Goal: Navigation & Orientation: Find specific page/section

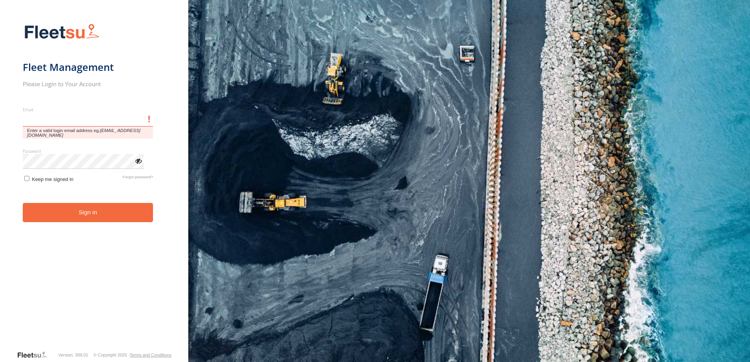
type input "**********"
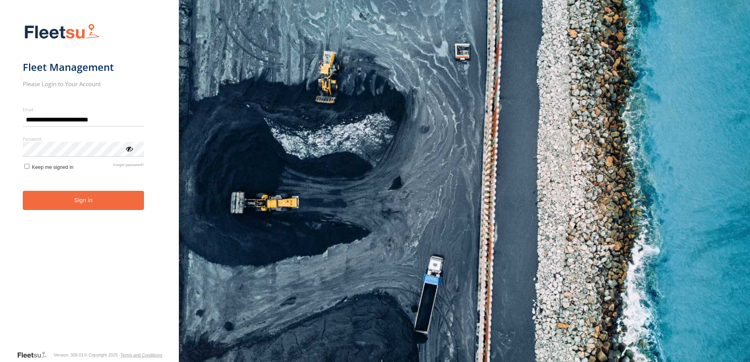
click at [112, 205] on button "Sign in" at bounding box center [83, 200] width 121 height 19
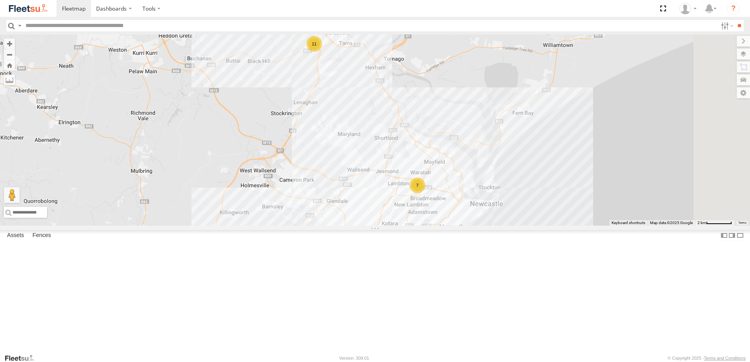
drag, startPoint x: 608, startPoint y: 158, endPoint x: 463, endPoint y: 266, distance: 180.6
click at [463, 226] on div "11 7 10" at bounding box center [375, 129] width 750 height 191
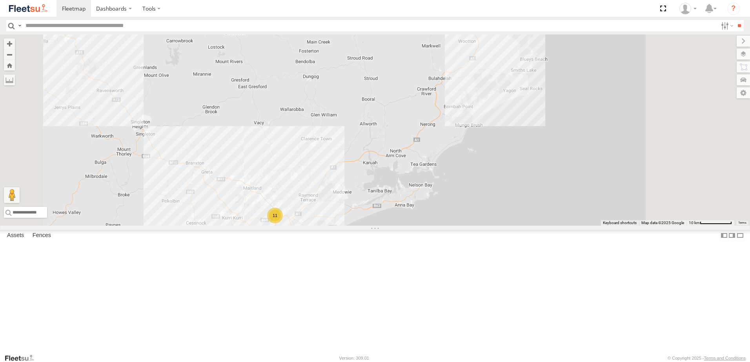
drag, startPoint x: 627, startPoint y: 111, endPoint x: 594, endPoint y: 156, distance: 55.7
click at [595, 153] on div "11 7 10" at bounding box center [375, 129] width 750 height 191
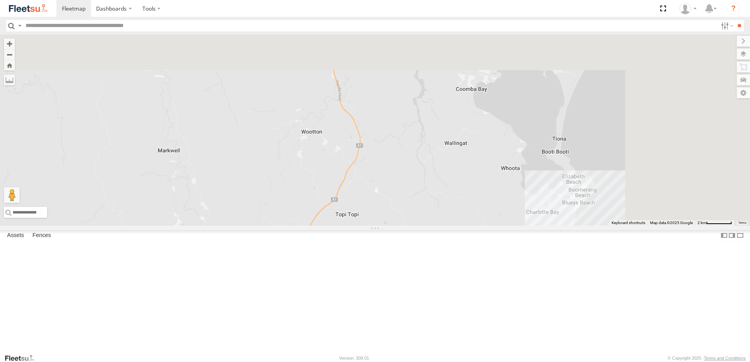
drag, startPoint x: 557, startPoint y: 145, endPoint x: 435, endPoint y: 382, distance: 266.8
click at [435, 362] on html "Dashboards" at bounding box center [375, 181] width 750 height 362
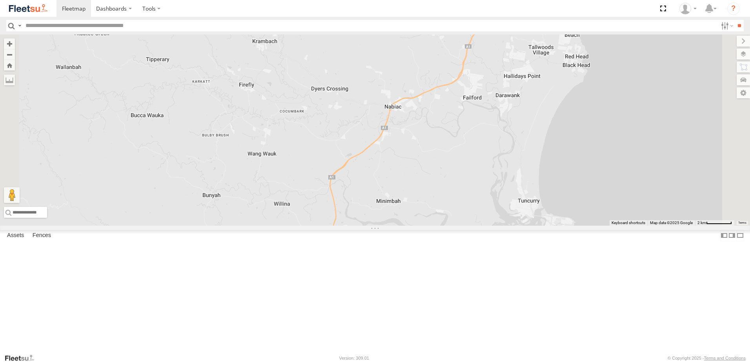
drag, startPoint x: 573, startPoint y: 157, endPoint x: 566, endPoint y: 382, distance: 225.5
click at [566, 362] on html "Dashboards" at bounding box center [375, 181] width 750 height 362
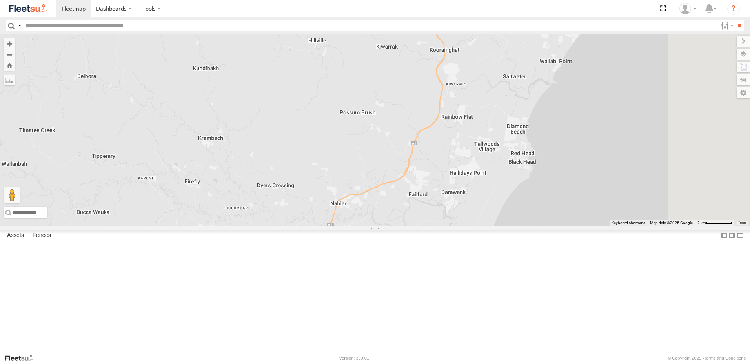
drag, startPoint x: 551, startPoint y: 259, endPoint x: 487, endPoint y: 330, distance: 96.0
click at [487, 226] on div at bounding box center [375, 129] width 750 height 191
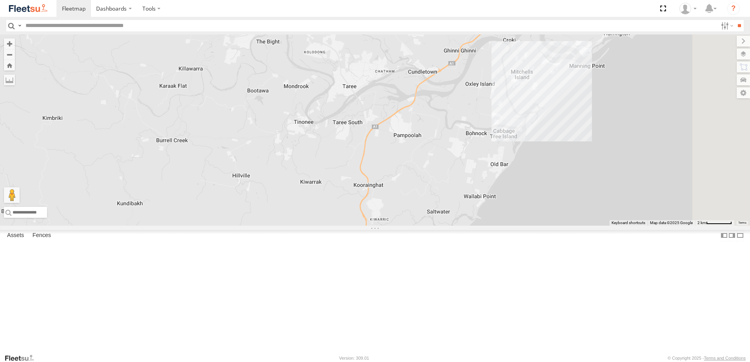
drag, startPoint x: 508, startPoint y: 179, endPoint x: 490, endPoint y: 211, distance: 36.7
click at [490, 211] on div at bounding box center [375, 129] width 750 height 191
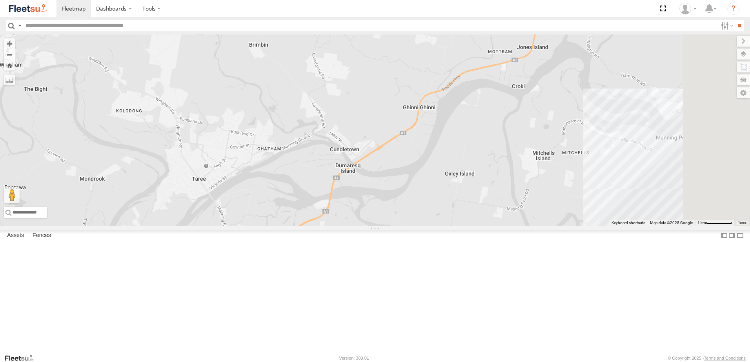
drag, startPoint x: 572, startPoint y: 112, endPoint x: 511, endPoint y: 207, distance: 113.1
click at [511, 207] on div at bounding box center [375, 129] width 750 height 191
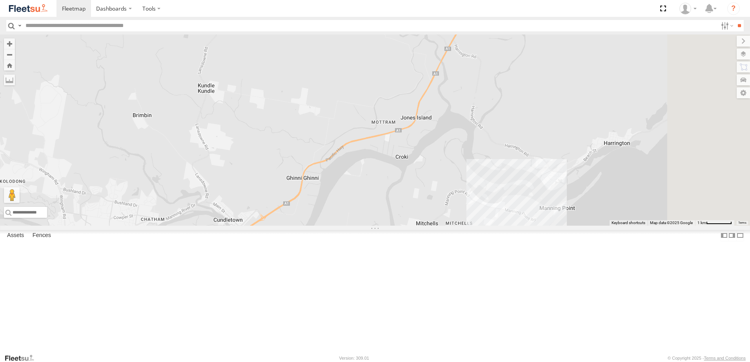
drag, startPoint x: 573, startPoint y: 140, endPoint x: 456, endPoint y: 212, distance: 136.9
click at [456, 212] on div at bounding box center [375, 129] width 750 height 191
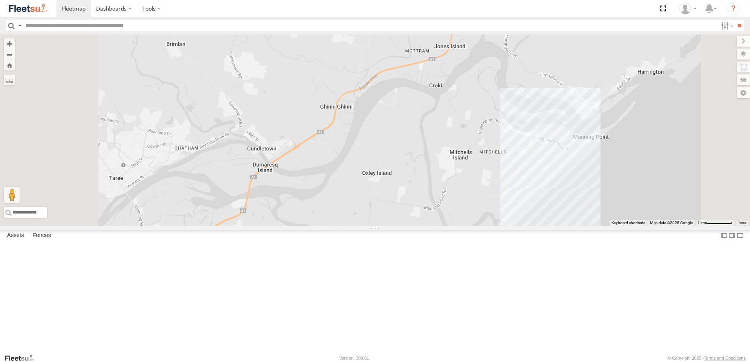
drag, startPoint x: 430, startPoint y: 220, endPoint x: 434, endPoint y: 143, distance: 76.9
click at [443, 146] on div at bounding box center [375, 129] width 750 height 191
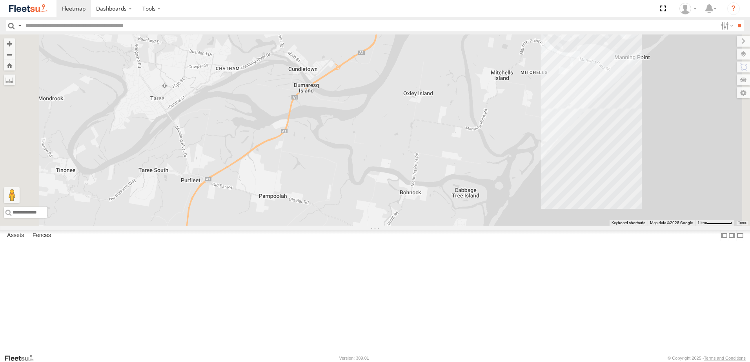
drag, startPoint x: 409, startPoint y: 259, endPoint x: 454, endPoint y: 210, distance: 66.6
click at [454, 210] on div at bounding box center [375, 129] width 750 height 191
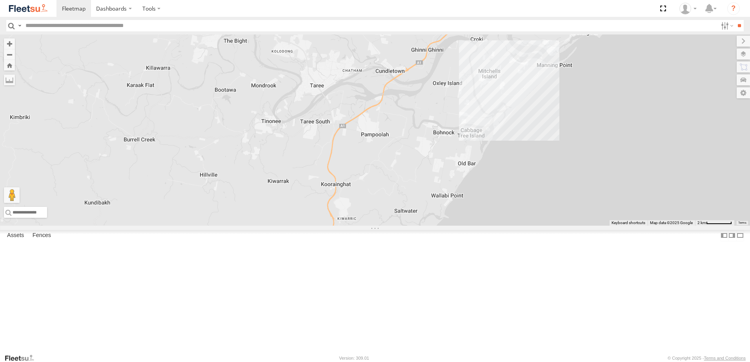
drag, startPoint x: 486, startPoint y: 249, endPoint x: 535, endPoint y: 193, distance: 73.9
click at [535, 193] on div at bounding box center [375, 129] width 750 height 191
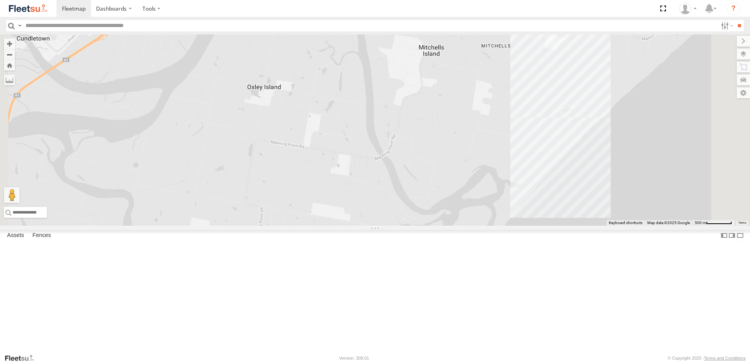
drag, startPoint x: 549, startPoint y: 160, endPoint x: 469, endPoint y: 243, distance: 115.0
click at [469, 226] on div at bounding box center [375, 129] width 750 height 191
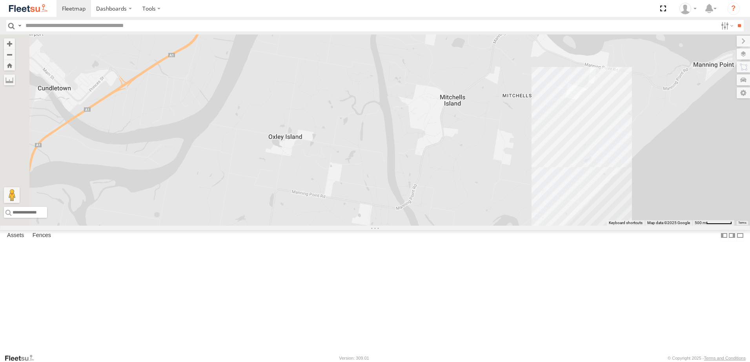
drag, startPoint x: 550, startPoint y: 129, endPoint x: 554, endPoint y: 125, distance: 5.8
click at [554, 125] on div at bounding box center [375, 129] width 750 height 191
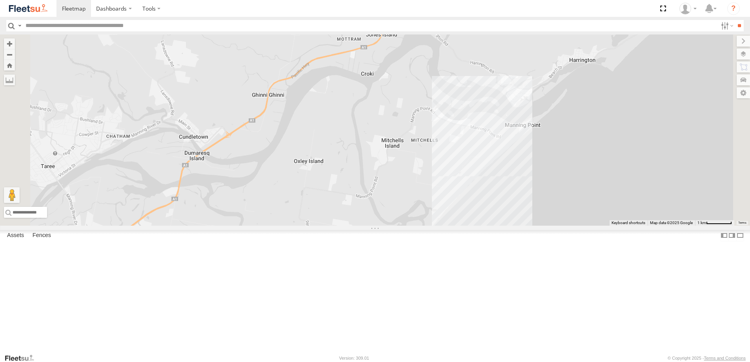
drag, startPoint x: 457, startPoint y: 292, endPoint x: 448, endPoint y: 293, distance: 9.1
click at [449, 226] on div at bounding box center [375, 129] width 750 height 191
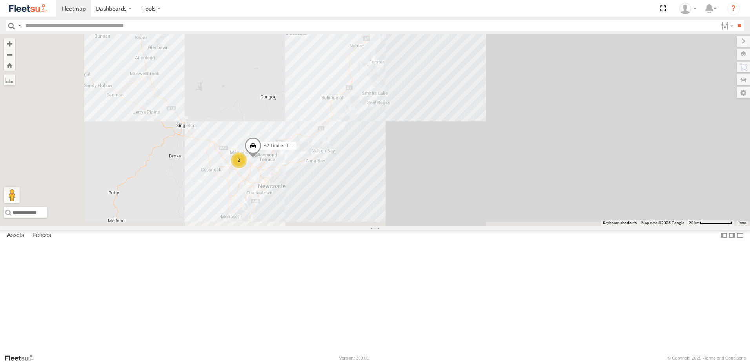
drag, startPoint x: 424, startPoint y: 120, endPoint x: 430, endPoint y: 77, distance: 43.5
click at [430, 77] on div "B2 Timber Truck 2" at bounding box center [375, 129] width 750 height 191
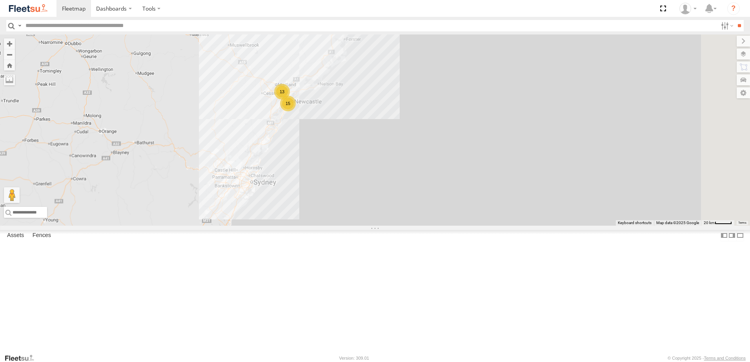
drag, startPoint x: 454, startPoint y: 71, endPoint x: 453, endPoint y: 97, distance: 25.9
click at [453, 99] on div "13 15" at bounding box center [375, 129] width 750 height 191
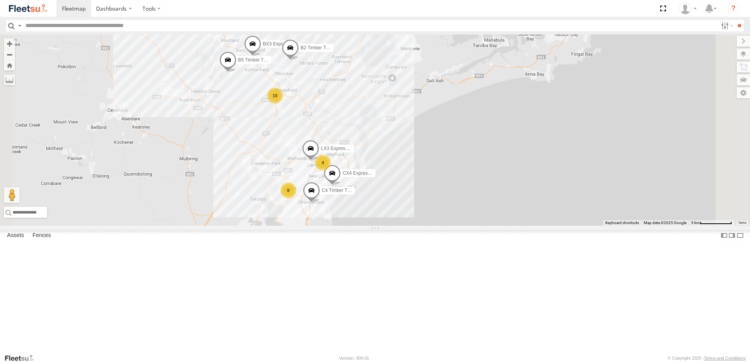
drag, startPoint x: 412, startPoint y: 162, endPoint x: 407, endPoint y: 193, distance: 31.8
click at [407, 193] on div "B2 Timber Truck B5 Timber Truck BX3 Express Ute 10 CX4 Express Ute 8 4 C4 Timbe…" at bounding box center [375, 129] width 750 height 191
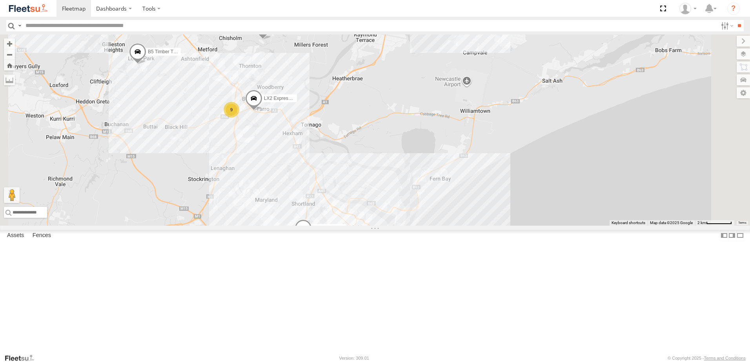
click at [363, 220] on div "B2 Timber Truck B5 Timber Truck BX3 Express Ute CX4 Express Ute C4 Timber Truck…" at bounding box center [375, 129] width 750 height 191
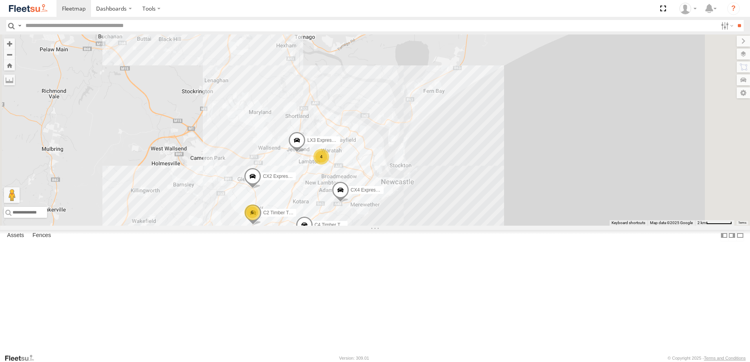
drag, startPoint x: 385, startPoint y: 275, endPoint x: 407, endPoint y: 353, distance: 81.3
click at [407, 226] on div "B2 Timber Truck B5 Timber Truck BX3 Express Ute CX4 Express Ute CX2 Express Ute…" at bounding box center [375, 129] width 750 height 191
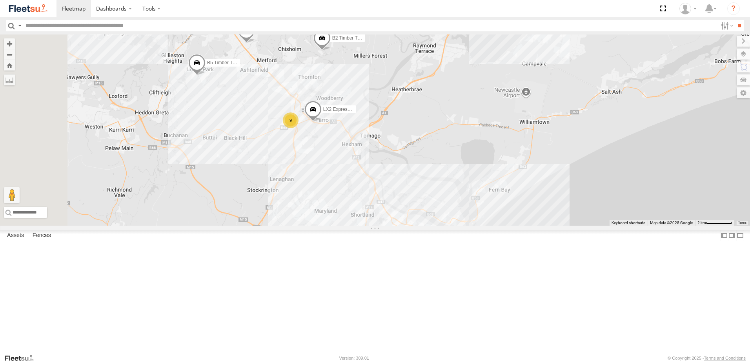
drag, startPoint x: 369, startPoint y: 287, endPoint x: 395, endPoint y: 241, distance: 52.0
click at [395, 226] on div "B2 Timber Truck B5 Timber Truck BX3 Express Ute CX4 Express Ute CX2 Express Ute…" at bounding box center [375, 129] width 750 height 191
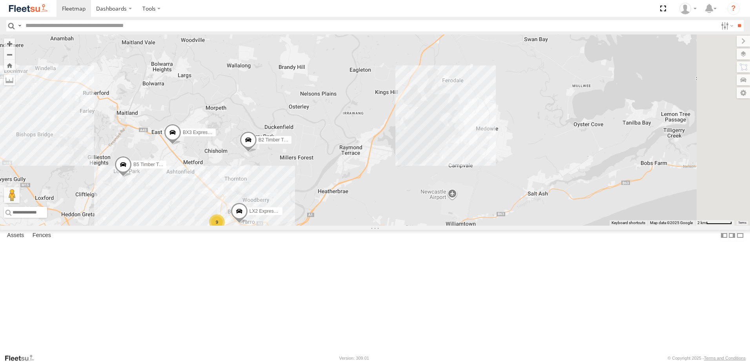
drag, startPoint x: 512, startPoint y: 246, endPoint x: 458, endPoint y: 294, distance: 71.9
click at [458, 226] on div "B2 Timber Truck B5 Timber Truck BX3 Express Ute CX4 Express Ute CX2 Express Ute…" at bounding box center [375, 129] width 750 height 191
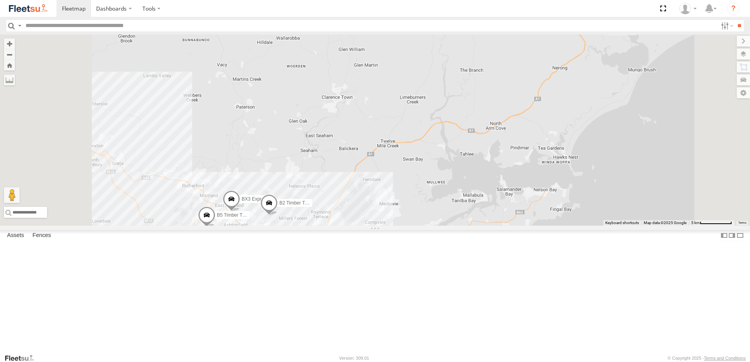
drag, startPoint x: 450, startPoint y: 299, endPoint x: 462, endPoint y: 230, distance: 70.4
click at [462, 226] on div "B2 Timber Truck B5 Timber Truck BX3 Express Ute CX4 Express Ute CX2 Express Ute…" at bounding box center [375, 129] width 750 height 191
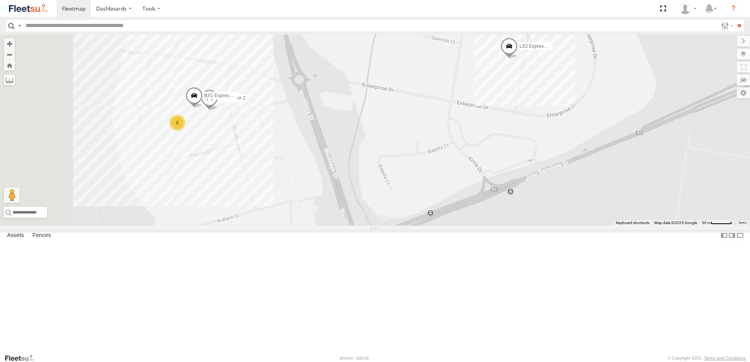
drag, startPoint x: 315, startPoint y: 185, endPoint x: 368, endPoint y: 178, distance: 54.3
click at [368, 178] on div "BX1 Express Ute Contractor 2 LX2 Express Ute 2 LX1 Express Ute" at bounding box center [375, 129] width 750 height 191
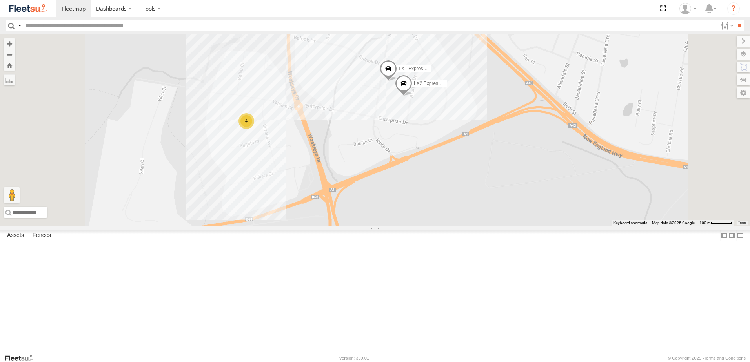
drag, startPoint x: 336, startPoint y: 196, endPoint x: 347, endPoint y: 197, distance: 11.0
click at [347, 197] on div "LX2 Express Ute LX1 Express Ute 4" at bounding box center [375, 129] width 750 height 191
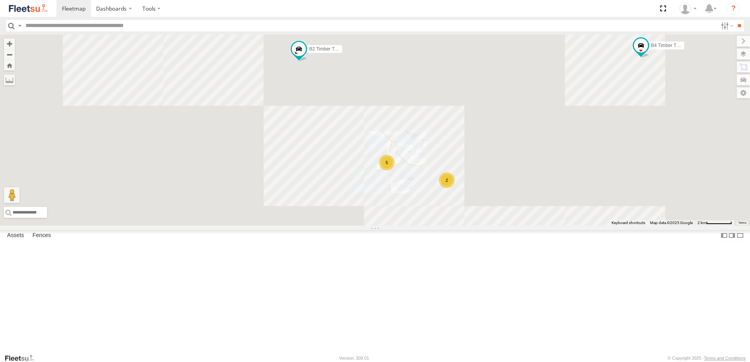
drag, startPoint x: 449, startPoint y: 187, endPoint x: 461, endPoint y: 205, distance: 20.9
click at [461, 205] on div "B4 Timber Truck 5 2 B2 Timber Truck C3 Timber Truck 3 B5 Timber Truck BX2 Expre…" at bounding box center [375, 129] width 750 height 191
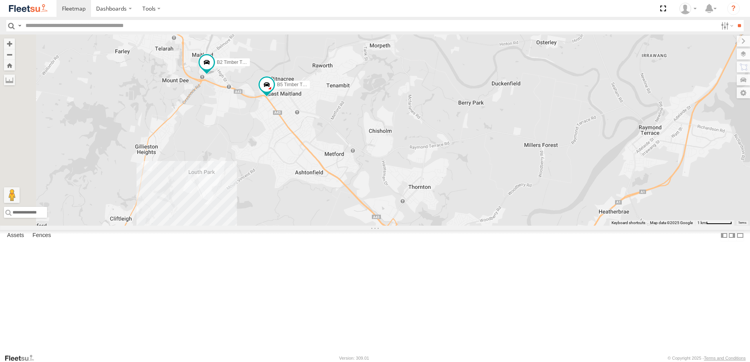
drag, startPoint x: 340, startPoint y: 187, endPoint x: 528, endPoint y: 370, distance: 262.5
click at [528, 362] on html "Dashboards" at bounding box center [375, 181] width 750 height 362
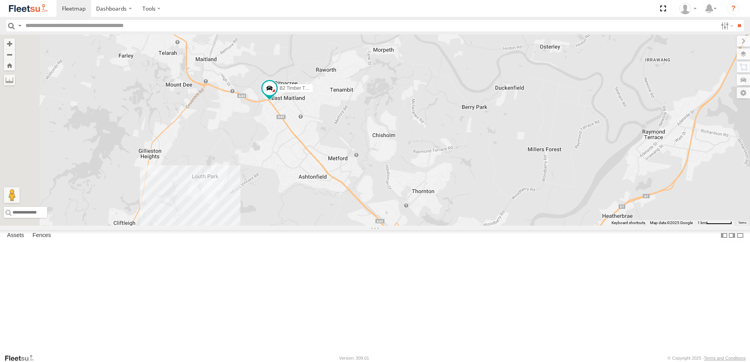
click at [319, 183] on div "B2 Timber Truck B5 Timber Truck BX4 Express Ute 4" at bounding box center [375, 129] width 750 height 191
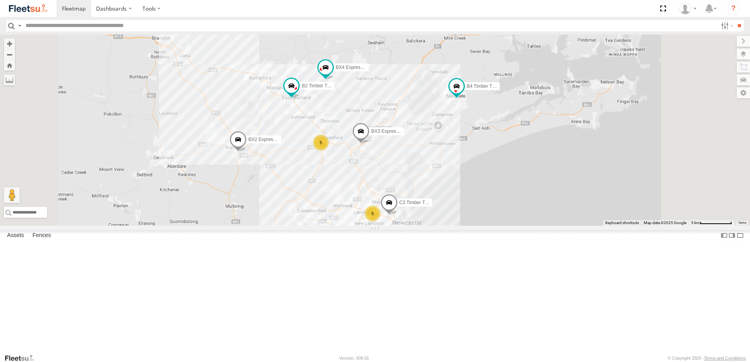
drag, startPoint x: 427, startPoint y: 279, endPoint x: 436, endPoint y: 215, distance: 64.5
click at [435, 216] on div "B2 Timber Truck BX4 Express Ute B4 Timber Truck BX2 Express Ute BX3 Express Ute…" at bounding box center [375, 129] width 750 height 191
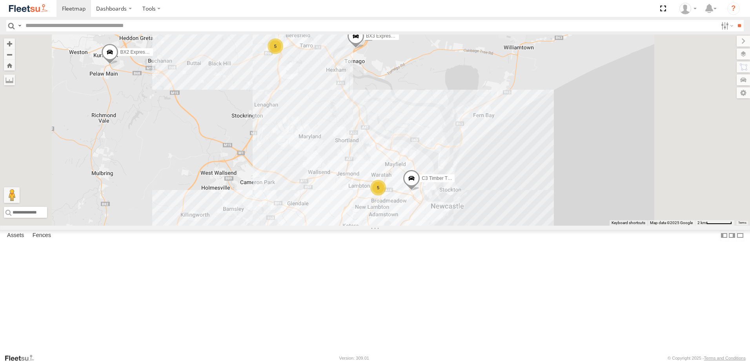
drag, startPoint x: 440, startPoint y: 250, endPoint x: 404, endPoint y: 208, distance: 55.9
click at [397, 201] on div "B2 Timber Truck BX4 Express Ute B4 Timber Truck BX2 Express Ute BX3 Express Ute…" at bounding box center [375, 129] width 750 height 191
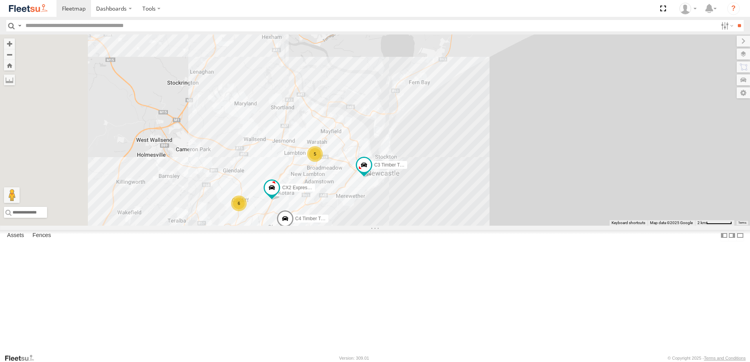
click at [347, 225] on div "C3 Timber Truck CX2 Express Ute B4 Timber Truck 6 5 6 C4 Timber Truck C2 Timber…" at bounding box center [375, 129] width 750 height 191
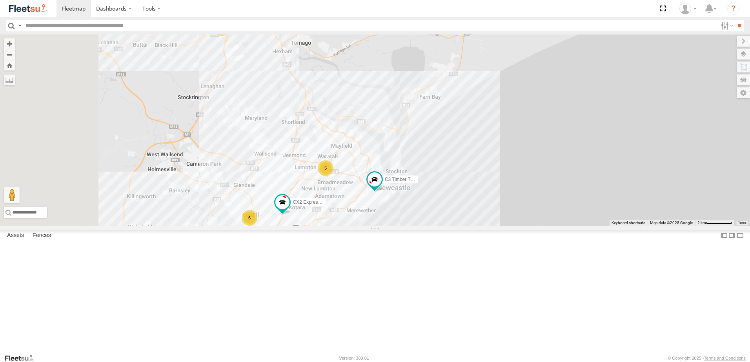
drag, startPoint x: 450, startPoint y: 162, endPoint x: 494, endPoint y: 213, distance: 67.3
click at [494, 213] on div "C3 Timber Truck CX2 Express Ute B4 Timber Truck 6 5 6 C4 Timber Truck C2 Timber…" at bounding box center [375, 129] width 750 height 191
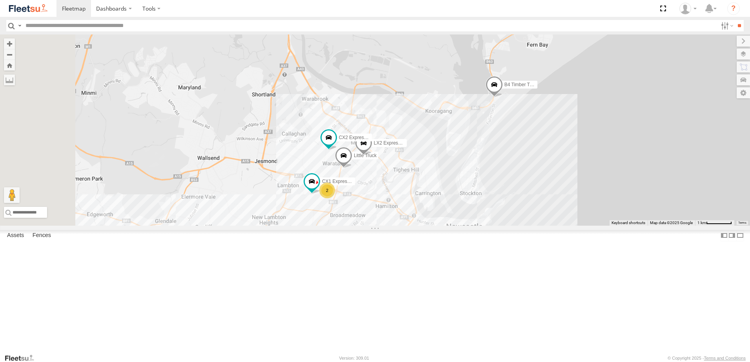
drag, startPoint x: 377, startPoint y: 190, endPoint x: 465, endPoint y: 216, distance: 91.5
click at [480, 226] on div "B4 Timber Truck LX2 Express Ute C2 Timber Truck CX1 Express Ute 2 CX2 Express U…" at bounding box center [375, 129] width 750 height 191
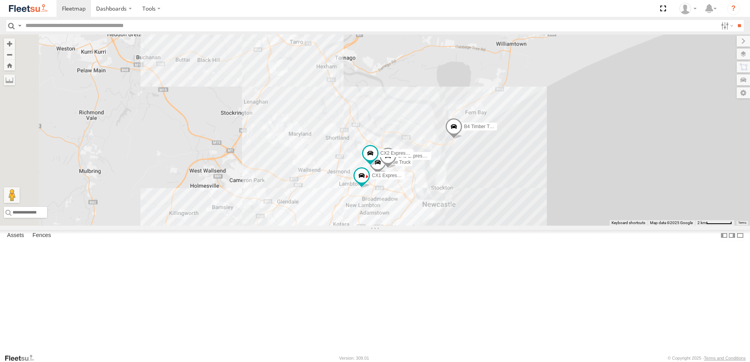
drag, startPoint x: 370, startPoint y: 126, endPoint x: 466, endPoint y: 218, distance: 133.4
click at [467, 220] on div "B4 Timber Truck LX2 Express Ute C2 Timber Truck CX1 Express Ute CX2 Express Ute…" at bounding box center [375, 129] width 750 height 191
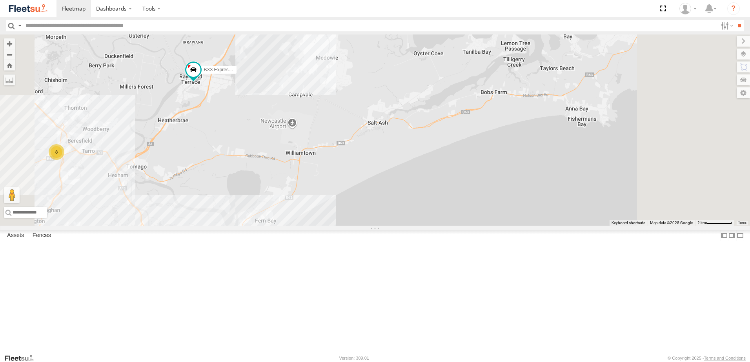
drag, startPoint x: 513, startPoint y: 155, endPoint x: 467, endPoint y: 196, distance: 61.1
click at [467, 196] on div "CX2 Express Ute BX3 Express Ute LX3 Express Ute B4 Timber Truck LX2 Express Ute…" at bounding box center [375, 129] width 750 height 191
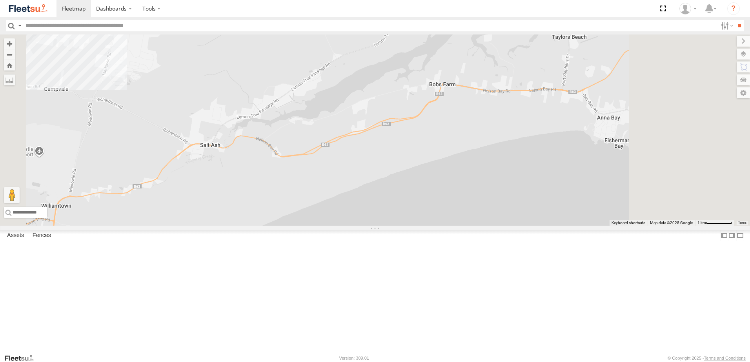
drag, startPoint x: 571, startPoint y: 154, endPoint x: 505, endPoint y: 160, distance: 66.1
click at [505, 160] on div "CX2 Express Ute BX3 Express Ute LX3 Express Ute B4 Timber Truck LX2 Express Ute…" at bounding box center [375, 129] width 750 height 191
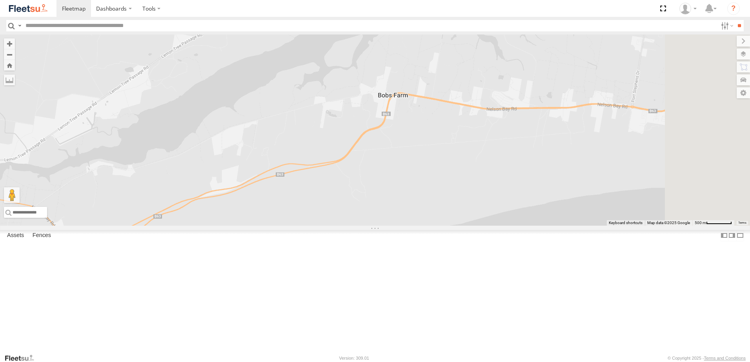
drag, startPoint x: 475, startPoint y: 139, endPoint x: 444, endPoint y: 152, distance: 34.3
click at [444, 152] on div "CX2 Express Ute BX3 Express Ute LX3 Express Ute B4 Timber Truck LX2 Express Ute…" at bounding box center [375, 129] width 750 height 191
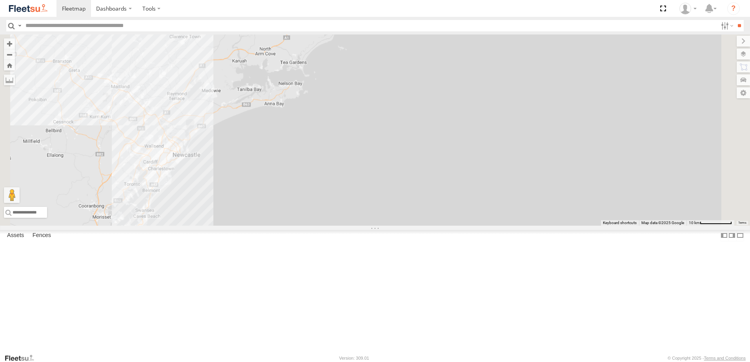
drag, startPoint x: 351, startPoint y: 196, endPoint x: 374, endPoint y: 172, distance: 33.3
click at [372, 174] on div at bounding box center [375, 129] width 750 height 191
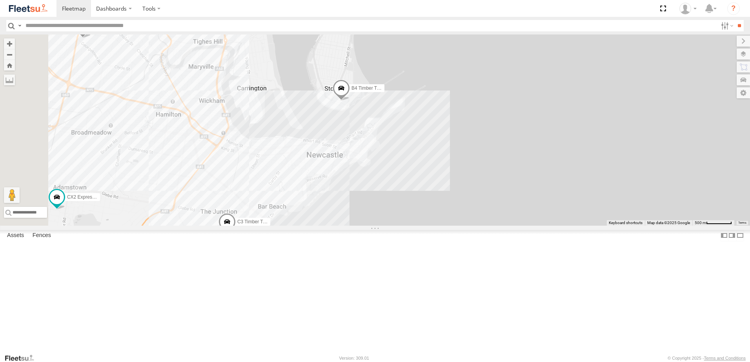
drag, startPoint x: 399, startPoint y: 133, endPoint x: 459, endPoint y: 193, distance: 84.5
click at [459, 193] on div "B4 Timber Truck CX2 Express Ute Little Truck C3 Timber Truck LX4 Express Ute" at bounding box center [375, 129] width 750 height 191
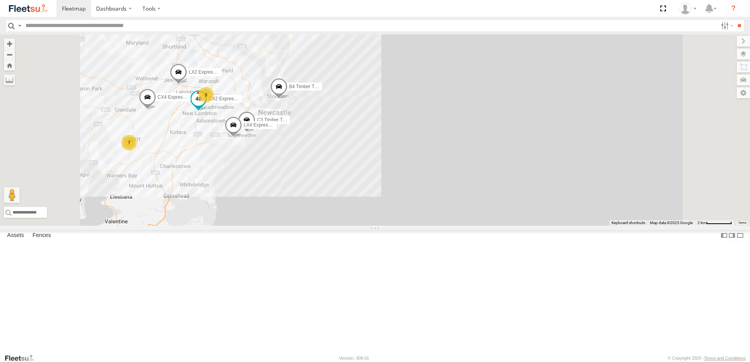
drag, startPoint x: 334, startPoint y: 162, endPoint x: 396, endPoint y: 223, distance: 86.5
click at [396, 223] on div "B4 Timber Truck CX2 Express Ute C3 Timber Truck LX4 Express Ute LX2 Express Ute…" at bounding box center [375, 129] width 750 height 191
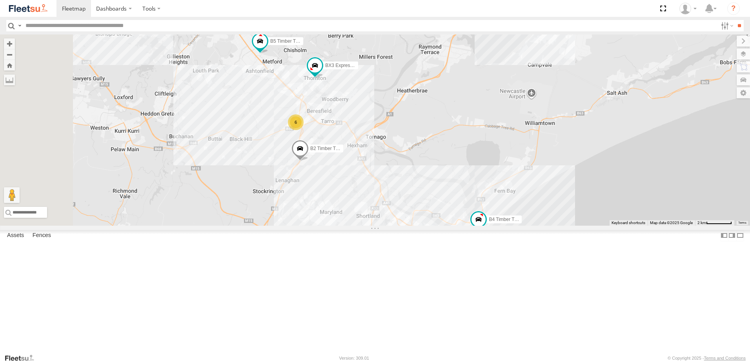
drag, startPoint x: 328, startPoint y: 159, endPoint x: 450, endPoint y: 241, distance: 146.9
click at [450, 226] on div "B4 Timber Truck CX4 Express Ute C3 Timber Truck LX4 Express Ute B5 Timber Truck…" at bounding box center [375, 129] width 750 height 191
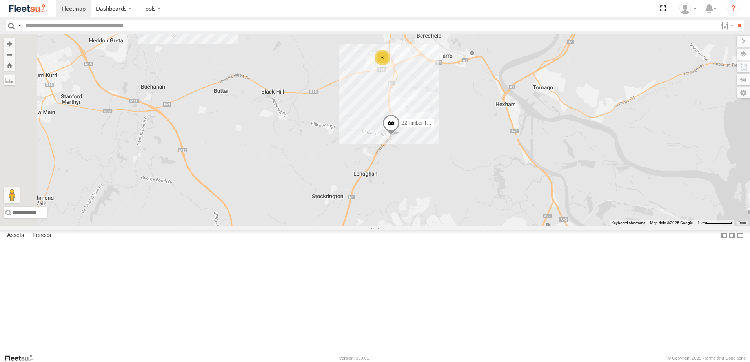
drag, startPoint x: 408, startPoint y: 233, endPoint x: 514, endPoint y: 214, distance: 106.9
click at [514, 214] on div "B4 Timber Truck CX4 Express Ute C3 Timber Truck LX4 Express Ute B5 Timber Truck…" at bounding box center [375, 129] width 750 height 191
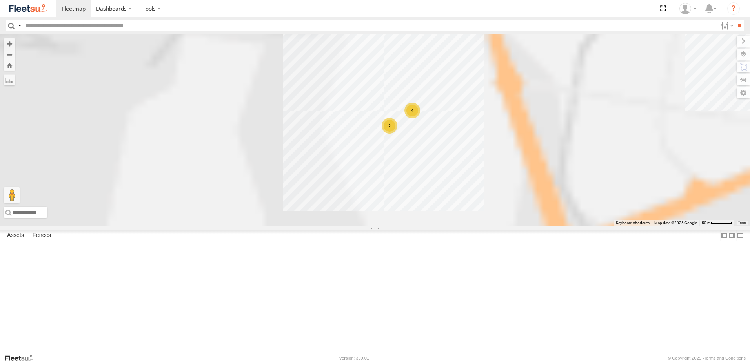
drag, startPoint x: 538, startPoint y: 169, endPoint x: 480, endPoint y: 122, distance: 74.7
click at [480, 122] on div "B4 Timber Truck CX4 Express Ute B2 Timber Truck LX4 Express Ute B5 Timber Truck…" at bounding box center [375, 129] width 750 height 191
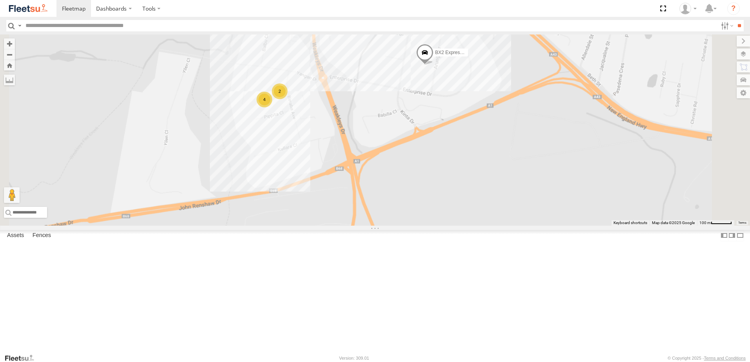
drag, startPoint x: 493, startPoint y: 179, endPoint x: 468, endPoint y: 243, distance: 69.2
click at [468, 226] on div "4 BX2 Express Ute 2" at bounding box center [375, 129] width 750 height 191
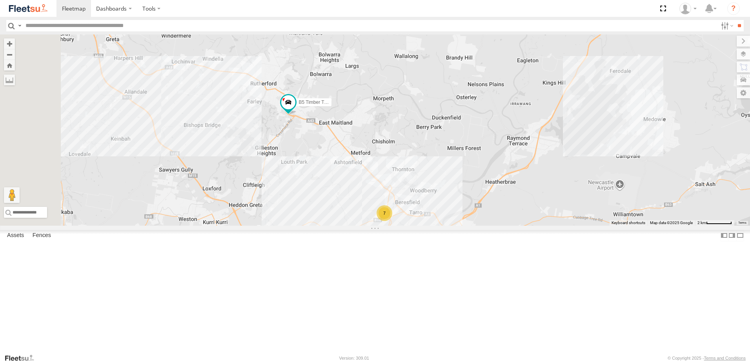
drag, startPoint x: 376, startPoint y: 178, endPoint x: 396, endPoint y: 193, distance: 24.7
click at [396, 192] on div "B5 Timber Truck 7 LX3 Express Ute" at bounding box center [375, 129] width 750 height 191
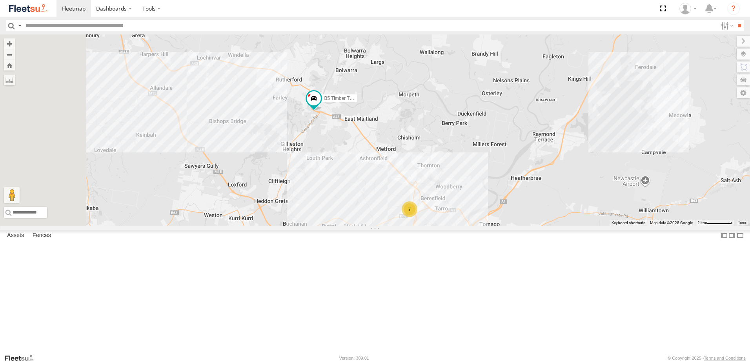
drag, startPoint x: 392, startPoint y: 218, endPoint x: 414, endPoint y: 214, distance: 21.8
click at [414, 214] on div "B5 Timber Truck 7 LX3 Express Ute" at bounding box center [375, 129] width 750 height 191
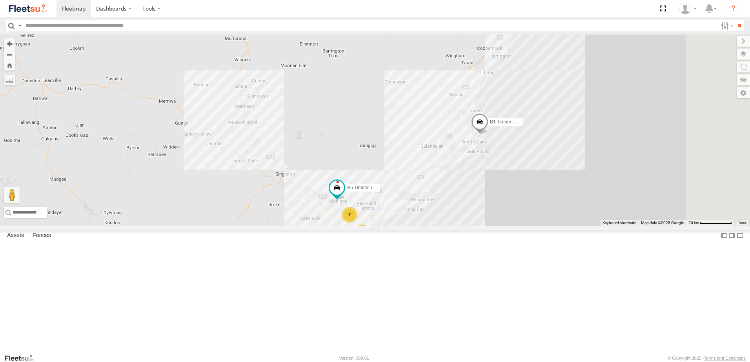
drag, startPoint x: 605, startPoint y: 215, endPoint x: 570, endPoint y: 241, distance: 44.2
click at [570, 226] on div "B5 Timber Truck 7 7 10 B2 Timber Truck L3 Plasterboard Truck B1 Timber Truck" at bounding box center [375, 129] width 750 height 191
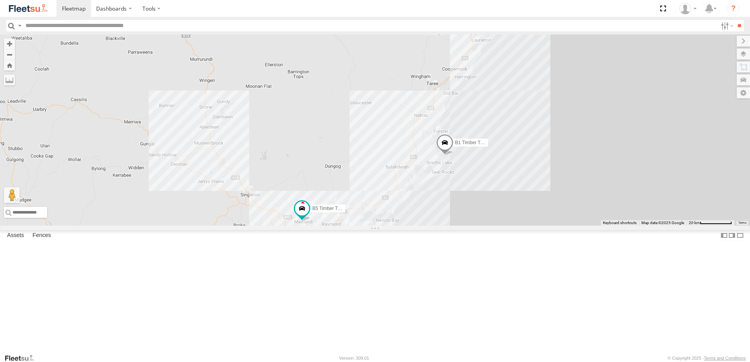
drag, startPoint x: 506, startPoint y: 261, endPoint x: 544, endPoint y: 193, distance: 78.4
click at [544, 193] on div "B5 Timber Truck 7 7 10 B2 Timber Truck L3 Plasterboard Truck B1 Timber Truck" at bounding box center [375, 129] width 750 height 191
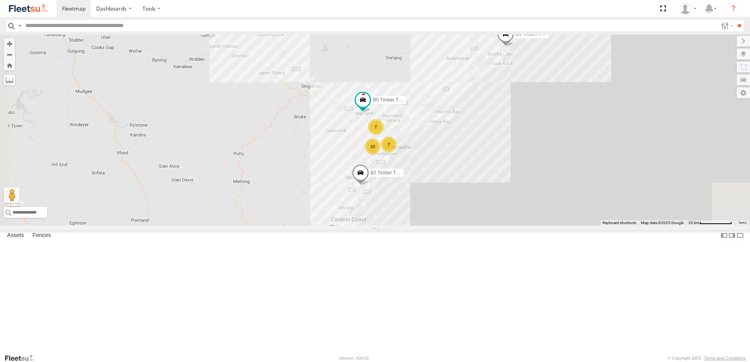
drag, startPoint x: 362, startPoint y: 292, endPoint x: 383, endPoint y: 259, distance: 39.1
click at [383, 226] on div "B5 Timber Truck 7 7 10 B2 Timber Truck L3 Plasterboard Truck B1 Timber Truck" at bounding box center [375, 129] width 750 height 191
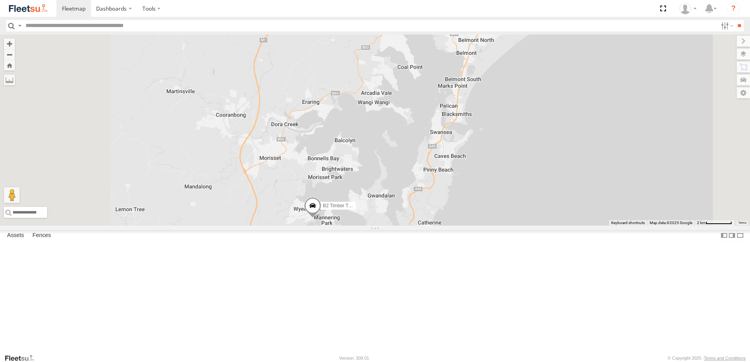
drag, startPoint x: 419, startPoint y: 336, endPoint x: 436, endPoint y: 272, distance: 66.6
click at [436, 226] on div "B5 Timber Truck B2 Timber Truck L3 Plasterboard Truck B1 Timber Truck CX4 Expre…" at bounding box center [375, 129] width 750 height 191
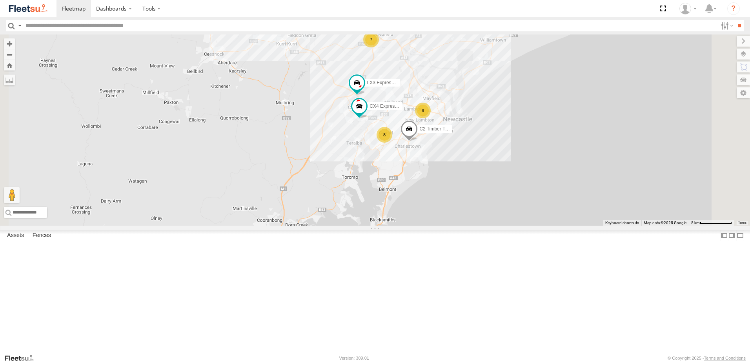
drag, startPoint x: 439, startPoint y: 205, endPoint x: 416, endPoint y: 272, distance: 71.4
click at [416, 226] on div "B5 Timber Truck B2 Timber Truck L3 Plasterboard Truck B1 Timber Truck CX4 Expre…" at bounding box center [375, 129] width 750 height 191
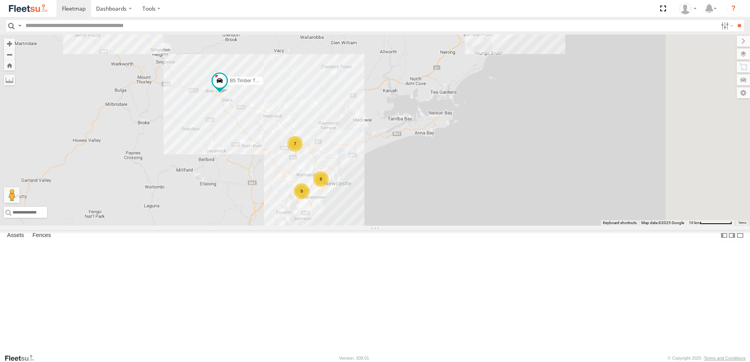
drag, startPoint x: 615, startPoint y: 95, endPoint x: 518, endPoint y: 282, distance: 210.9
click at [518, 226] on div "B2 Timber Truck B5 Timber Truck 7 8 9 L3 Plasterboard Truck" at bounding box center [375, 129] width 750 height 191
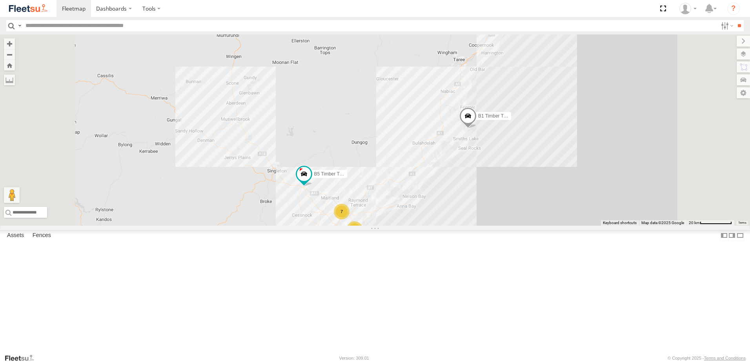
drag, startPoint x: 557, startPoint y: 195, endPoint x: 544, endPoint y: 225, distance: 32.8
click at [544, 225] on div "B2 Timber Truck B5 Timber Truck L3 Plasterboard Truck B1 Timber Truck 7 17" at bounding box center [375, 129] width 750 height 191
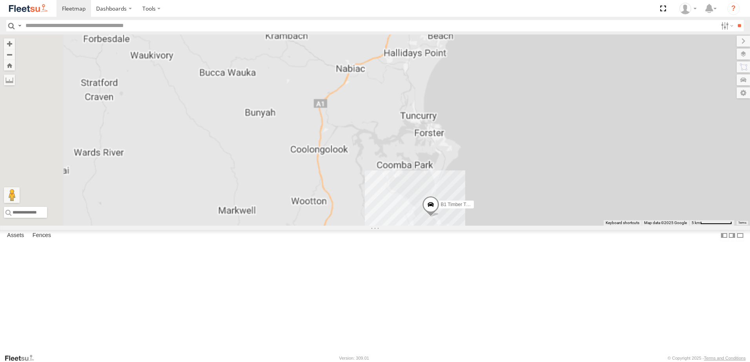
drag, startPoint x: 538, startPoint y: 251, endPoint x: 533, endPoint y: 228, distance: 24.0
click at [533, 226] on div "B2 Timber Truck B5 Timber Truck L3 Plasterboard Truck B1 Timber Truck" at bounding box center [375, 129] width 750 height 191
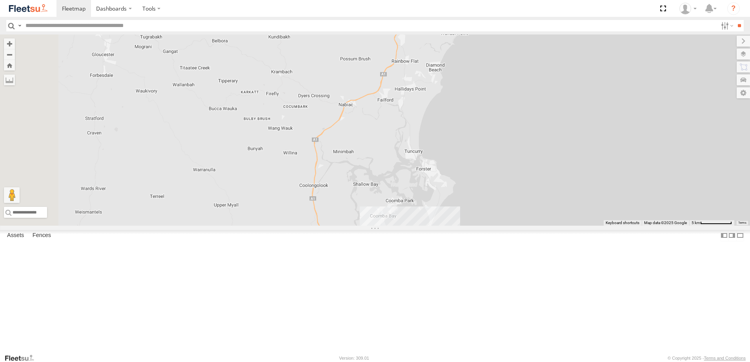
drag, startPoint x: 536, startPoint y: 228, endPoint x: 531, endPoint y: 269, distance: 41.5
click at [531, 226] on div "B2 Timber Truck B5 Timber Truck L3 Plasterboard Truck B1 Timber Truck" at bounding box center [375, 129] width 750 height 191
